Goal: Task Accomplishment & Management: Use online tool/utility

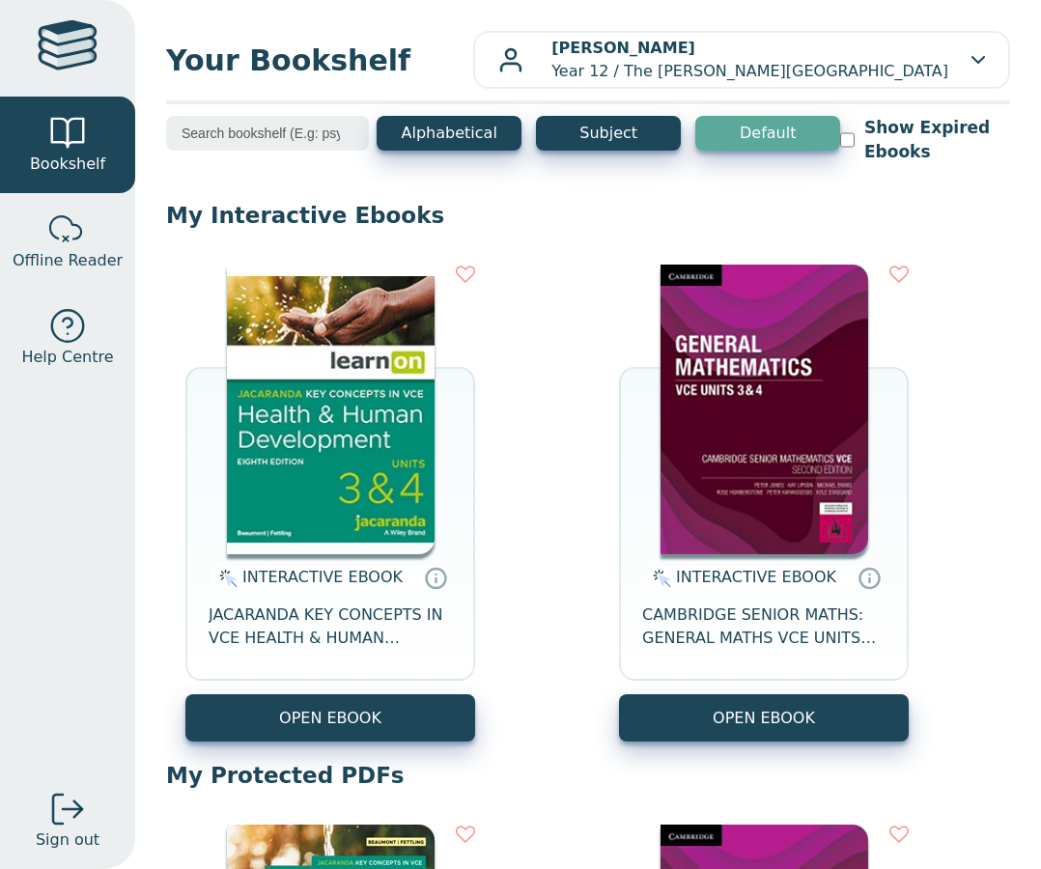
click at [370, 493] on img at bounding box center [331, 410] width 208 height 290
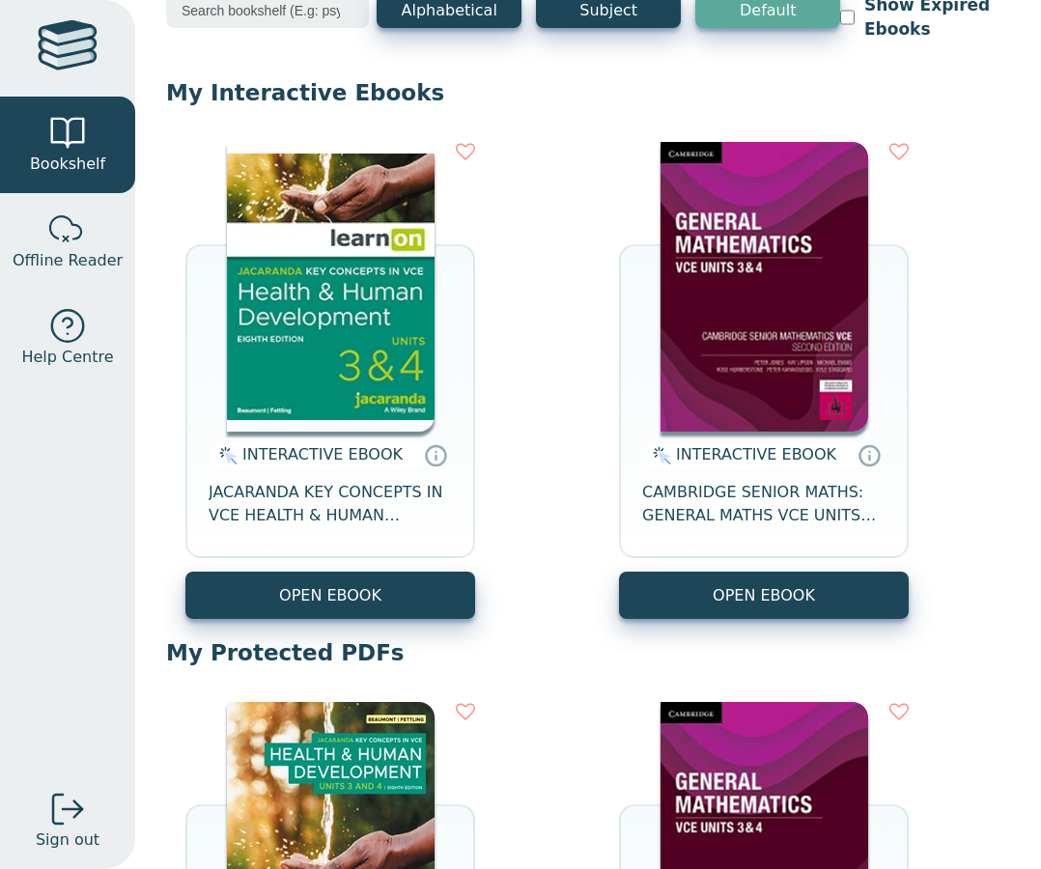
scroll to position [317, 0]
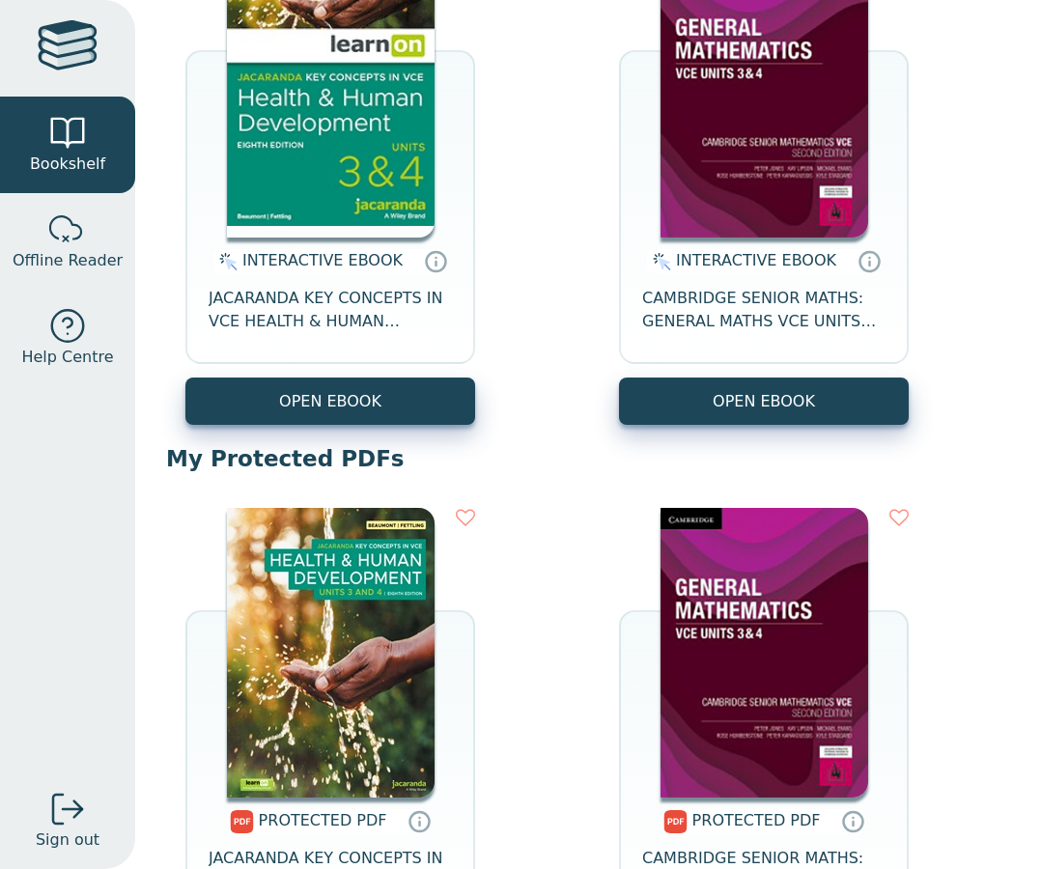
click at [419, 627] on img at bounding box center [331, 653] width 208 height 290
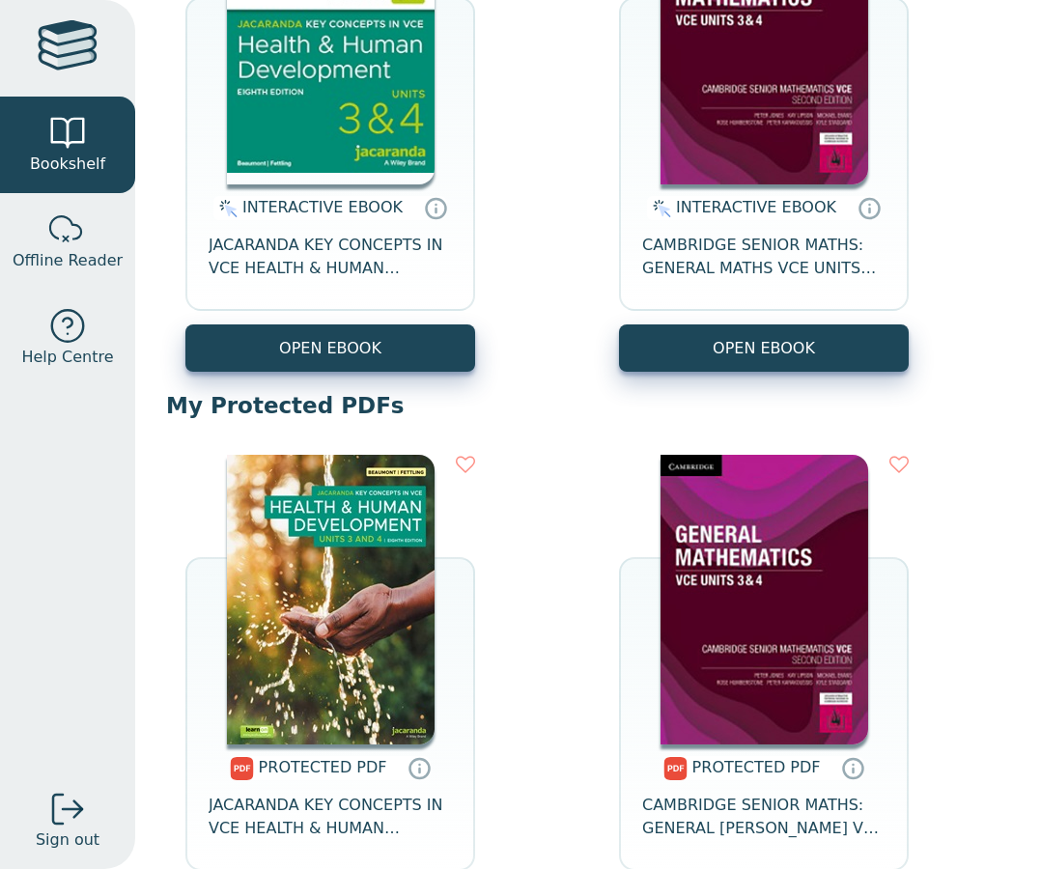
scroll to position [595, 0]
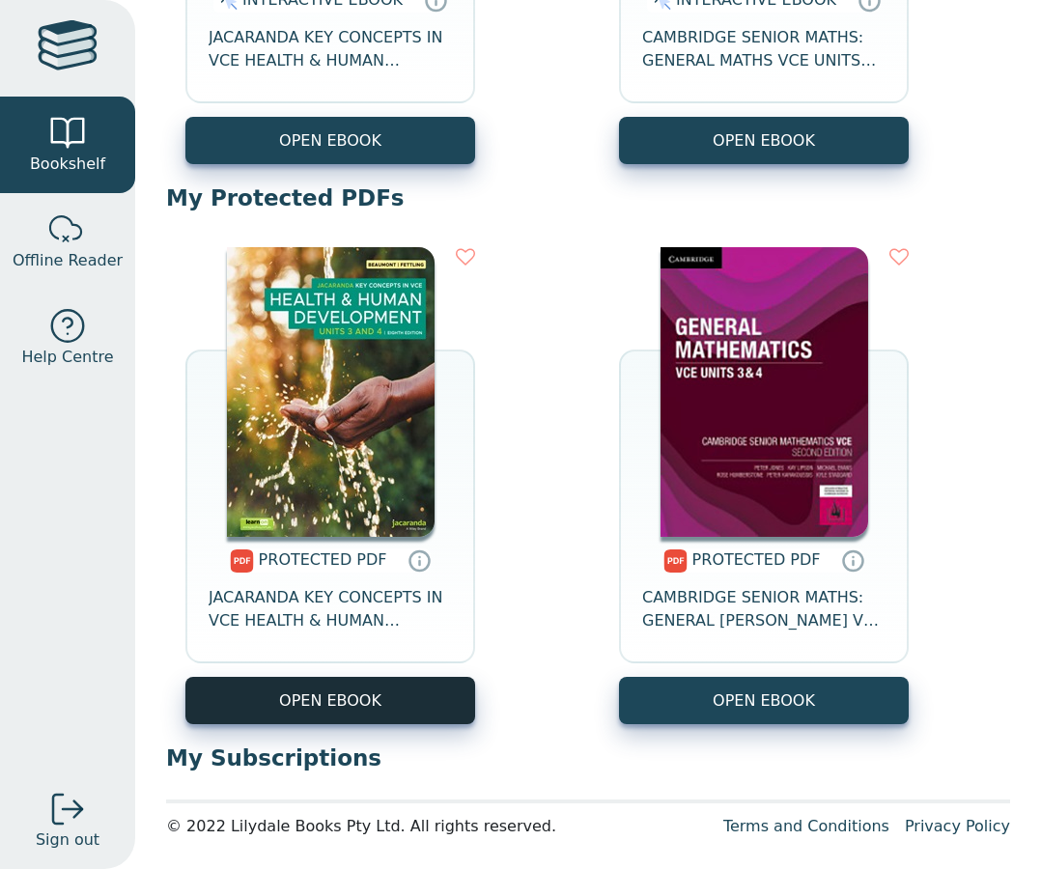
click at [327, 702] on link "OPEN EBOOK" at bounding box center [330, 700] width 290 height 47
click at [328, 697] on link "OPEN EBOOK" at bounding box center [330, 700] width 290 height 47
